Goal: Transaction & Acquisition: Purchase product/service

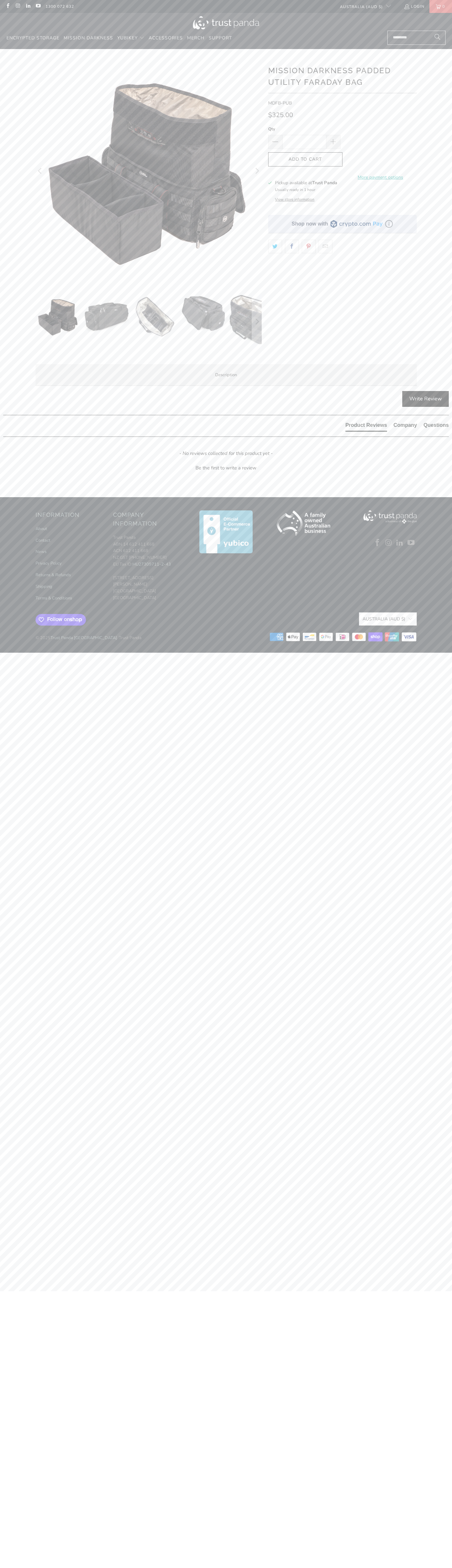
click at [305, 159] on icon "button" at bounding box center [305, 159] width 10 height 10
click at [440, 7] on span "0" at bounding box center [443, 6] width 6 height 13
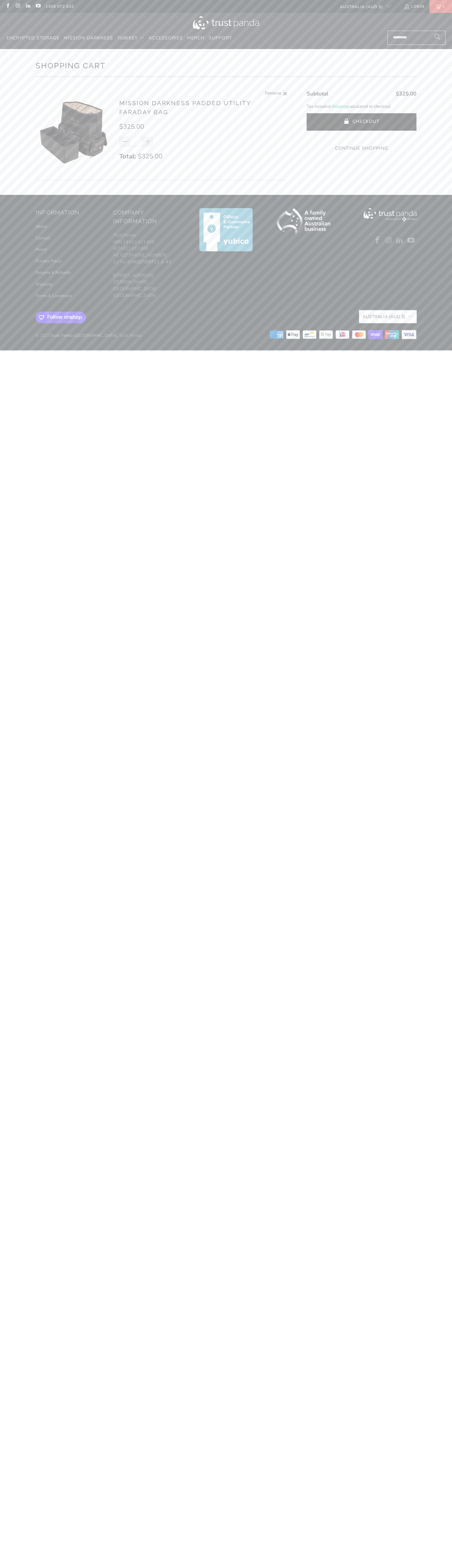
click at [359, 336] on icon at bounding box center [359, 334] width 2 height 4
click at [361, 122] on button "Checkout" at bounding box center [361, 122] width 110 height 18
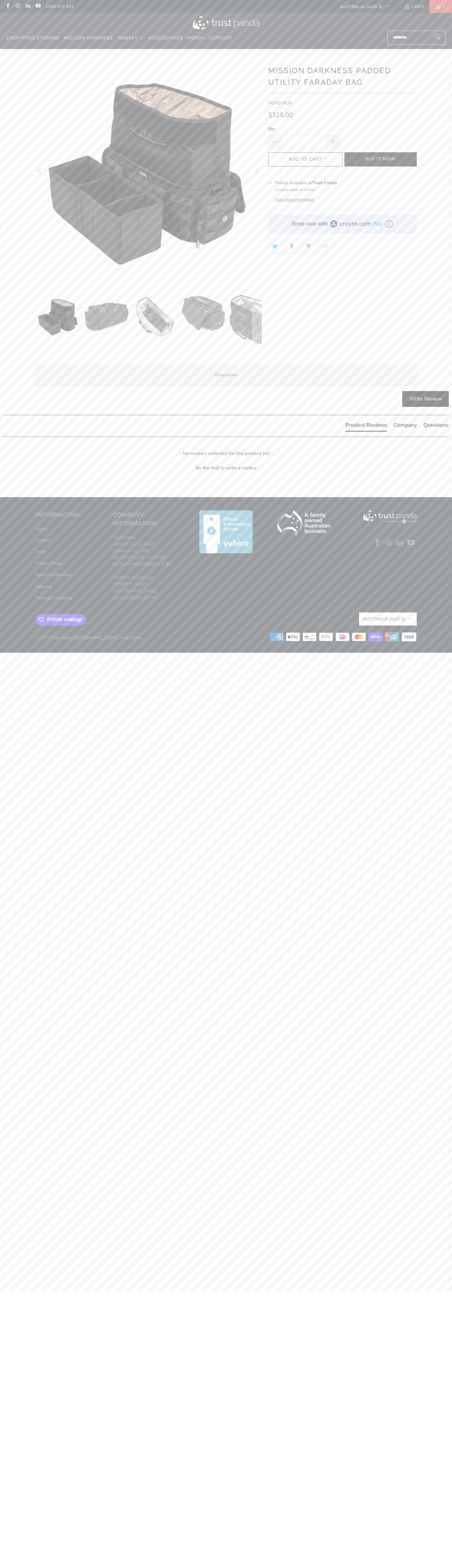
click at [440, 7] on span "1" at bounding box center [443, 6] width 6 height 13
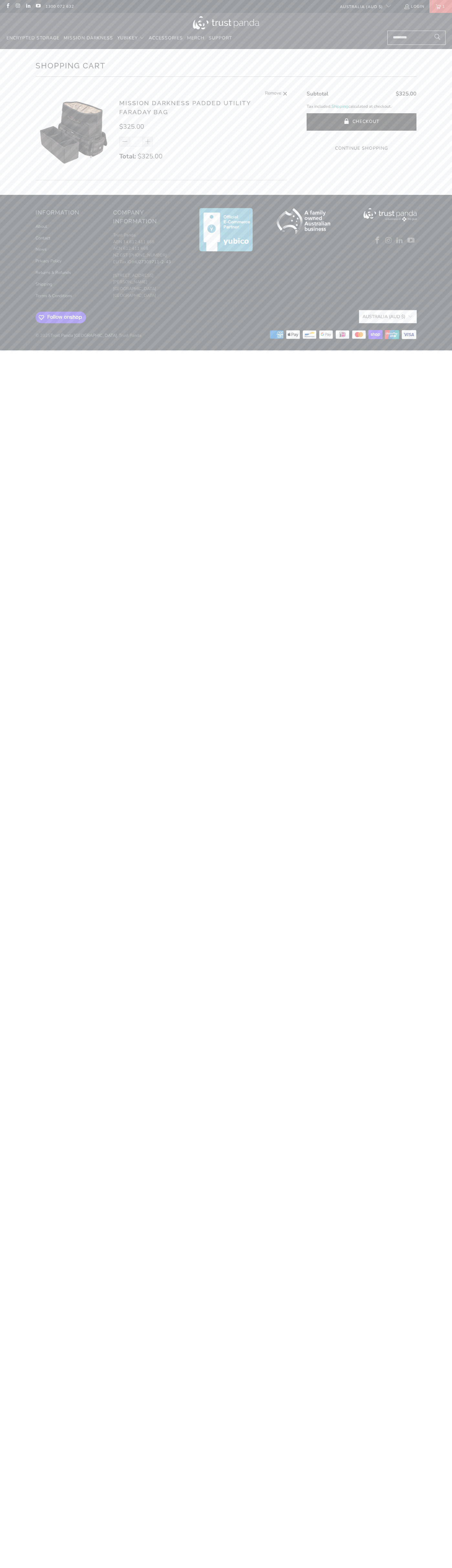
click at [272, 94] on span "Remove" at bounding box center [273, 93] width 16 height 8
type input "*"
